Goal: Information Seeking & Learning: Learn about a topic

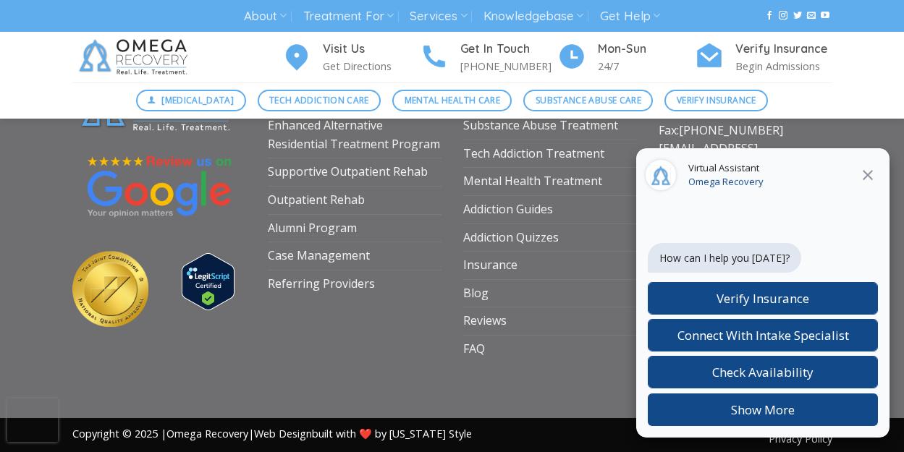
scroll to position [5656, 0]
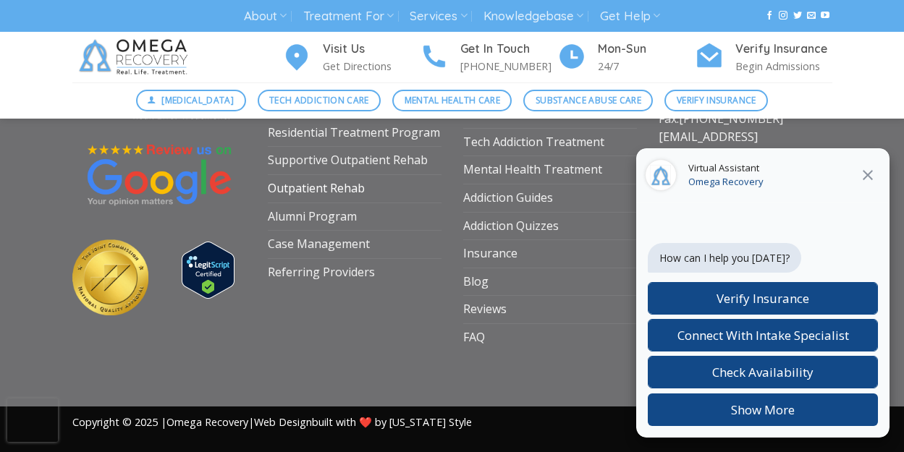
click at [287, 178] on link "Outpatient Rehab" at bounding box center [316, 188] width 97 height 27
click at [287, 164] on link "Supportive Outpatient Rehab" at bounding box center [348, 160] width 160 height 27
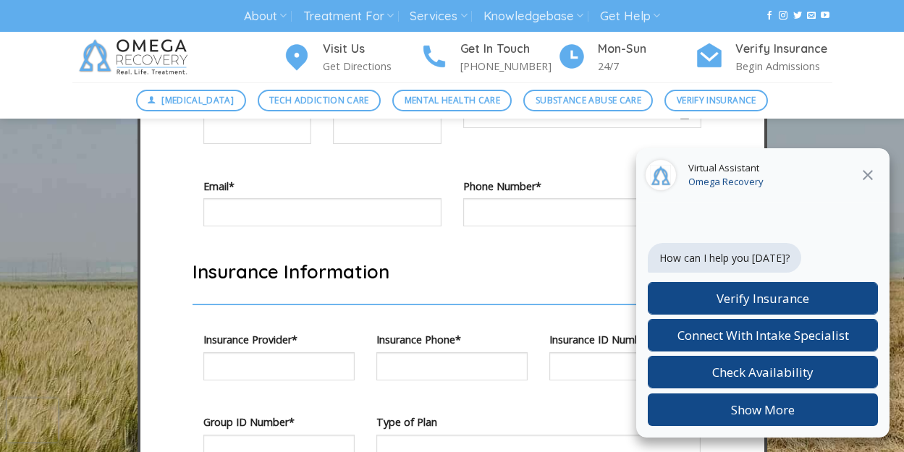
scroll to position [4716, 0]
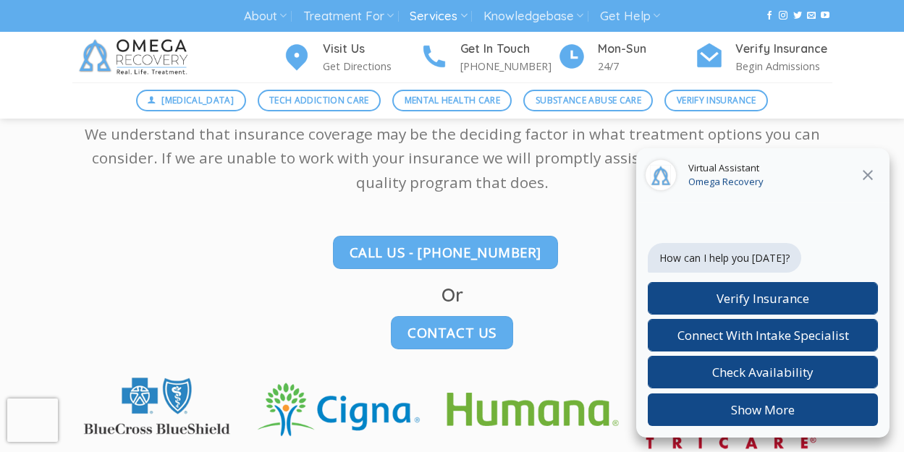
scroll to position [2746, 0]
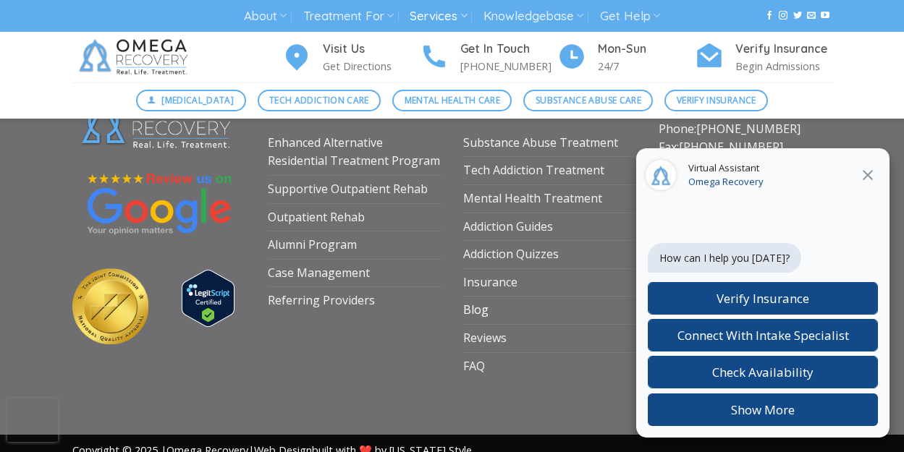
click at [477, 297] on link "Blog" at bounding box center [475, 310] width 25 height 27
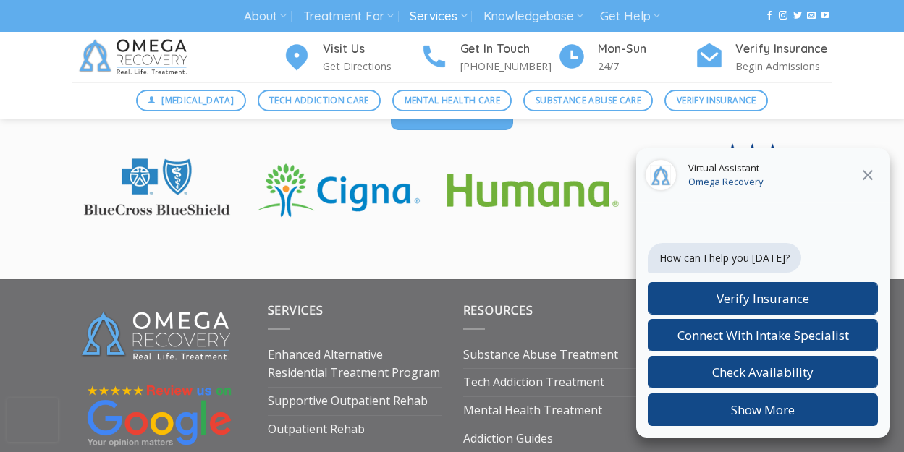
scroll to position [2312, 0]
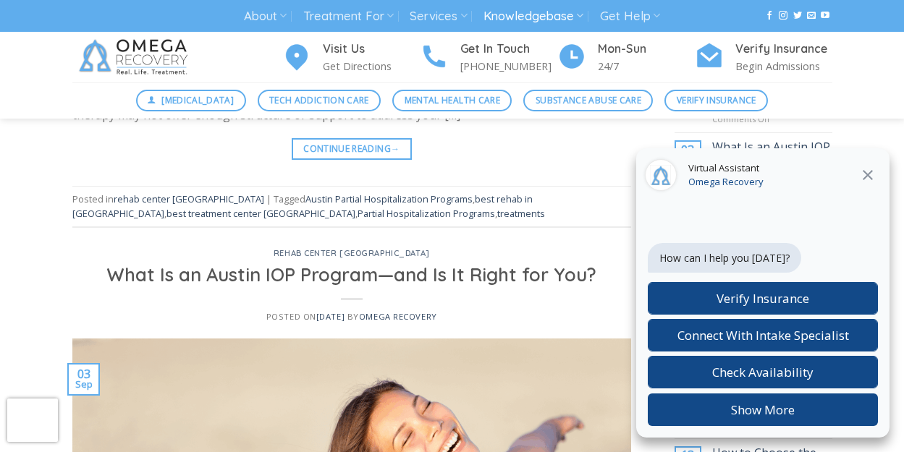
scroll to position [381, 0]
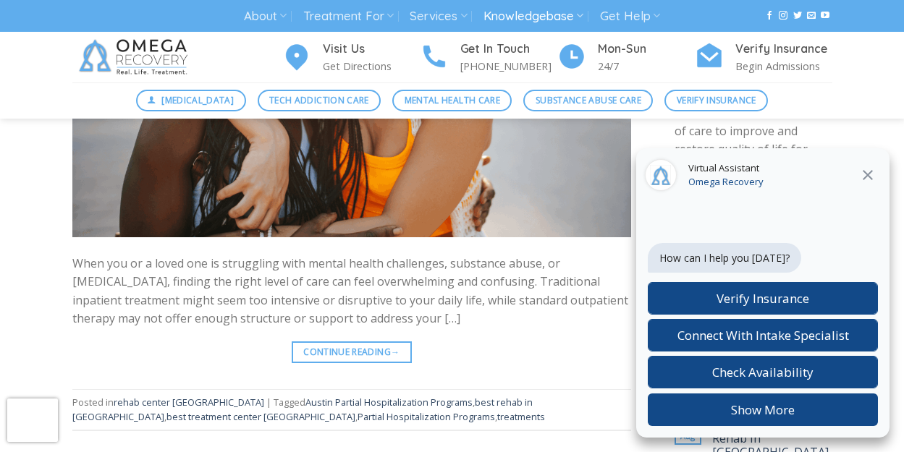
click at [119, 51] on img at bounding box center [135, 57] width 127 height 51
drag, startPoint x: 119, startPoint y: 51, endPoint x: 226, endPoint y: 263, distance: 237.2
click at [127, 56] on img at bounding box center [135, 57] width 127 height 51
